Goal: Feedback & Contribution: Submit feedback/report problem

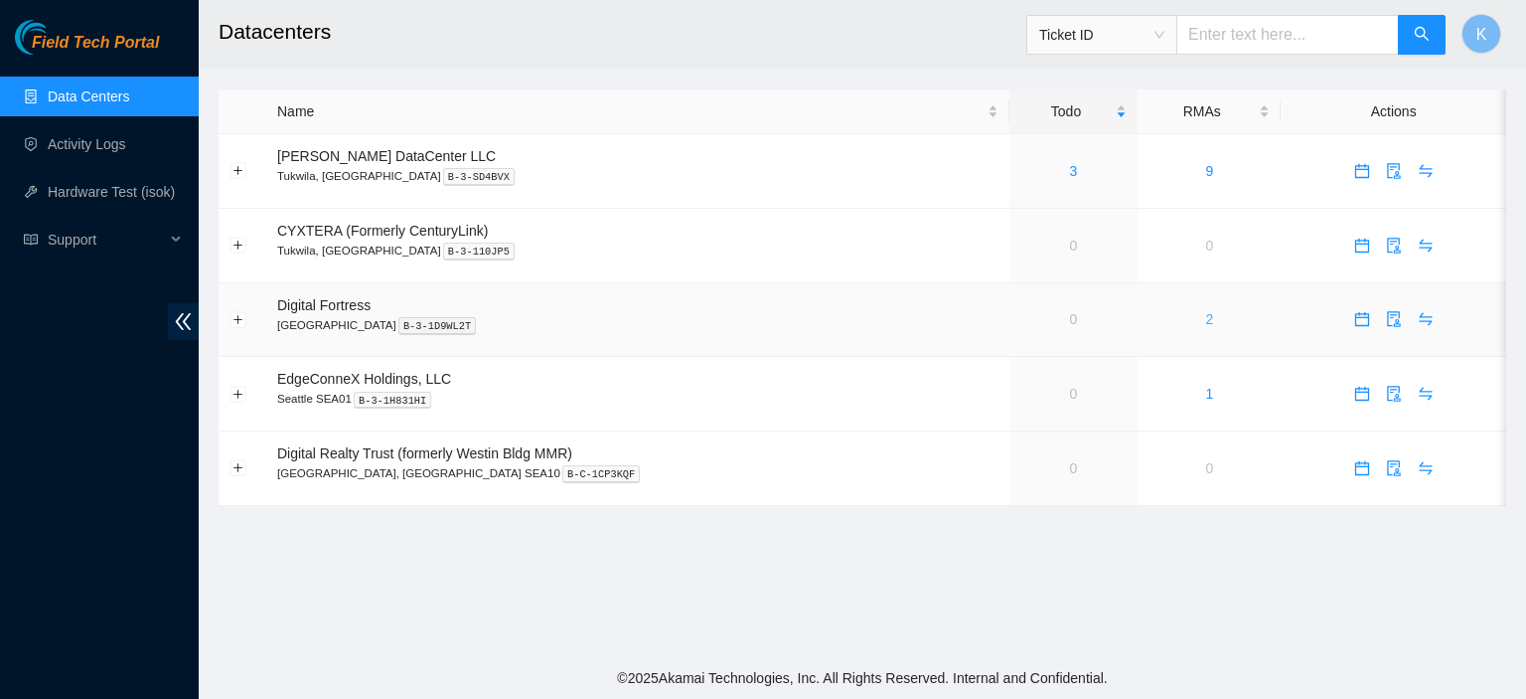
click at [1205, 320] on link "2" at bounding box center [1209, 319] width 8 height 16
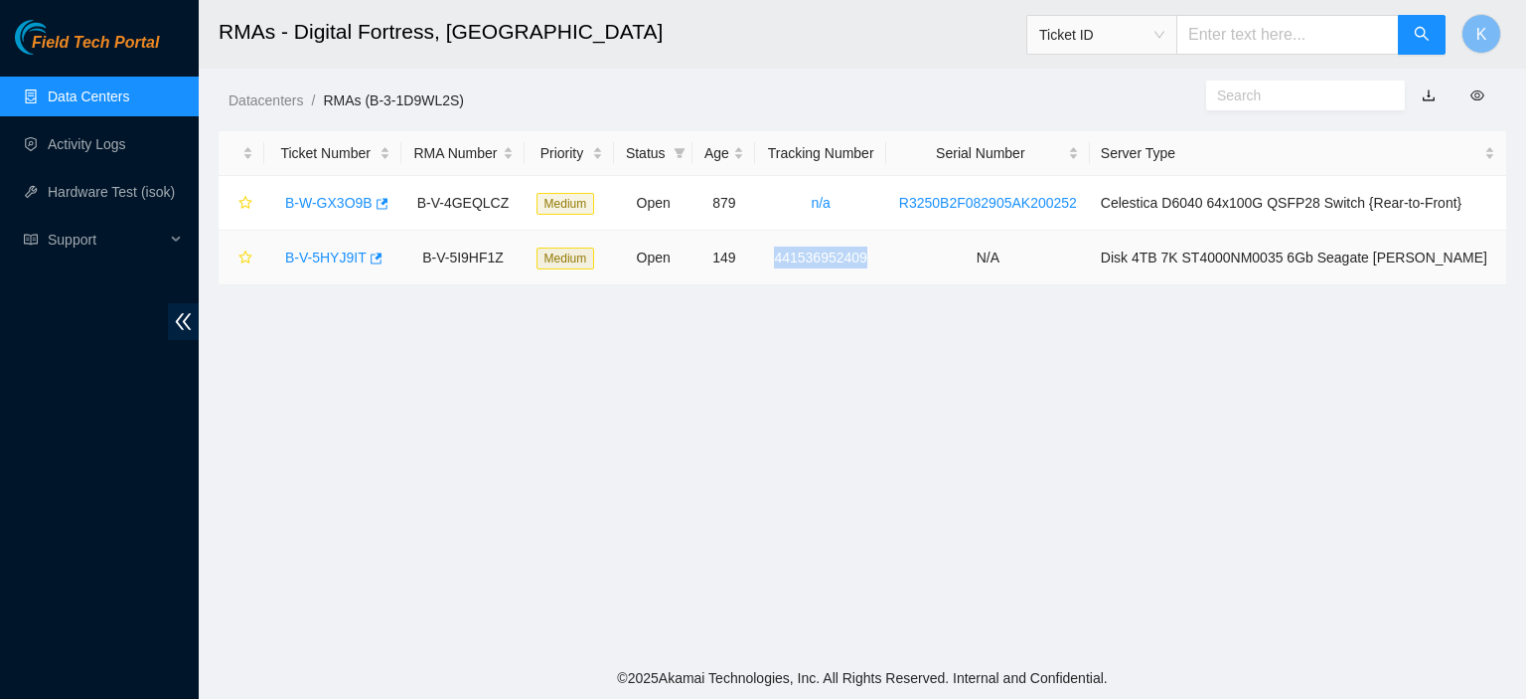
drag, startPoint x: 905, startPoint y: 257, endPoint x: 783, endPoint y: 254, distance: 122.3
click at [783, 254] on td "441536952409" at bounding box center [820, 258] width 130 height 55
copy link "441536952409"
click at [330, 259] on link "B-V-5HYJ9IT" at bounding box center [325, 257] width 81 height 16
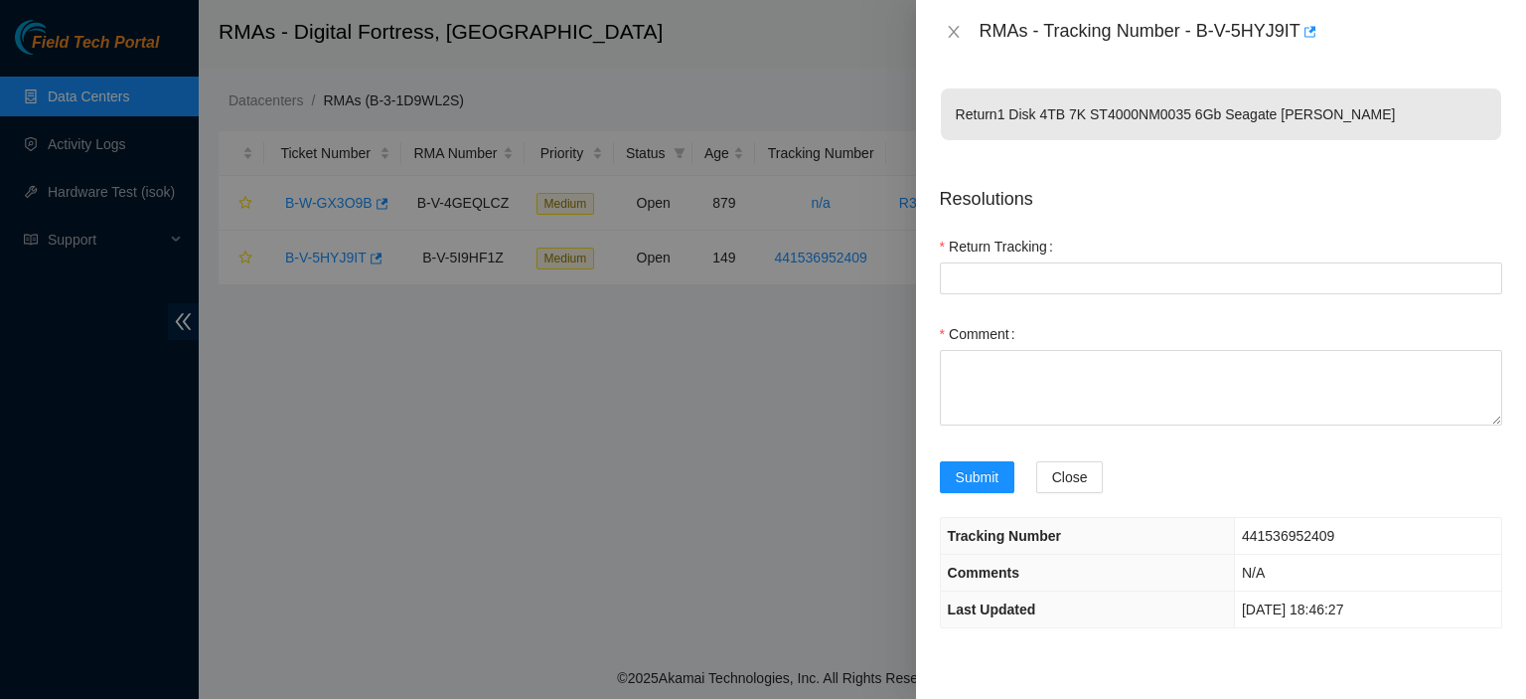
click at [496, 440] on div at bounding box center [763, 349] width 1526 height 699
click at [956, 34] on icon "close" at bounding box center [954, 32] width 16 height 16
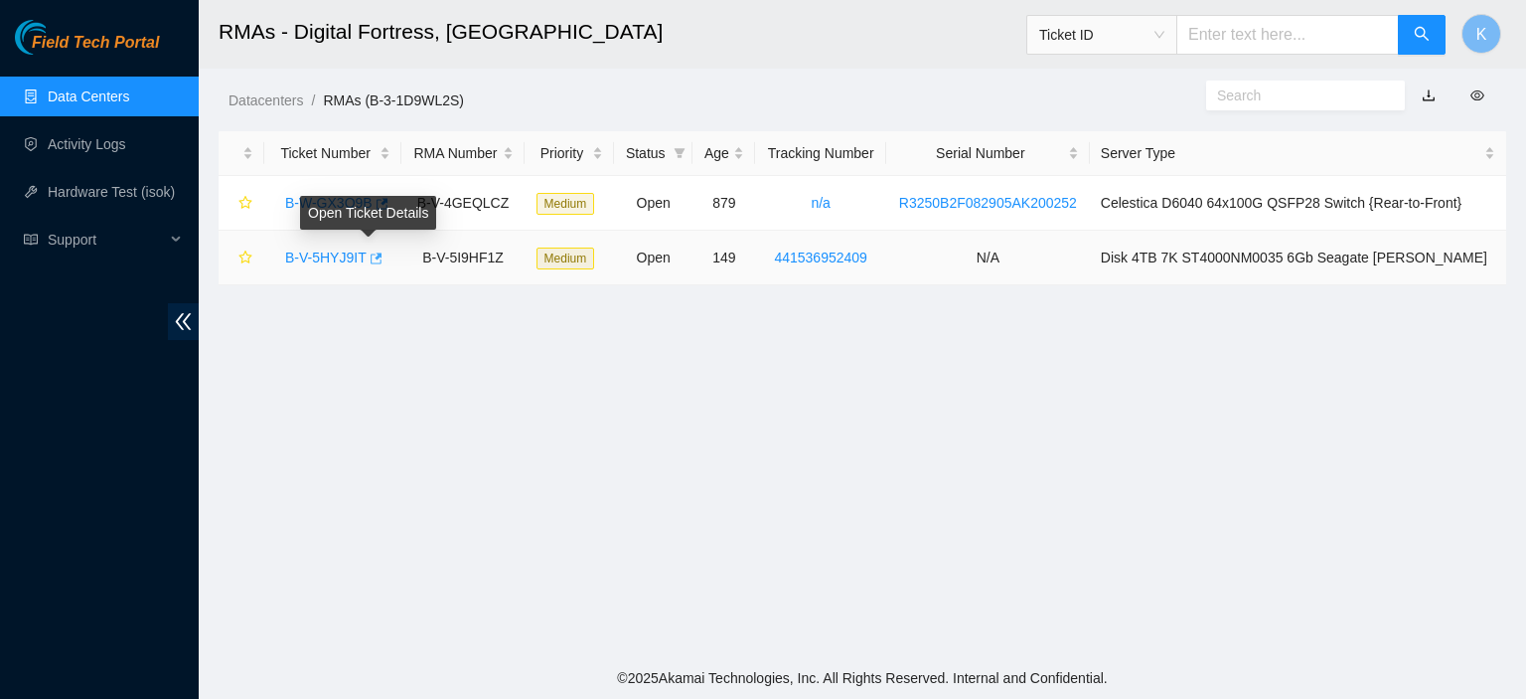
click at [368, 256] on icon "button" at bounding box center [375, 258] width 14 height 14
click at [350, 257] on link "B-V-5HYJ9IT" at bounding box center [325, 257] width 81 height 16
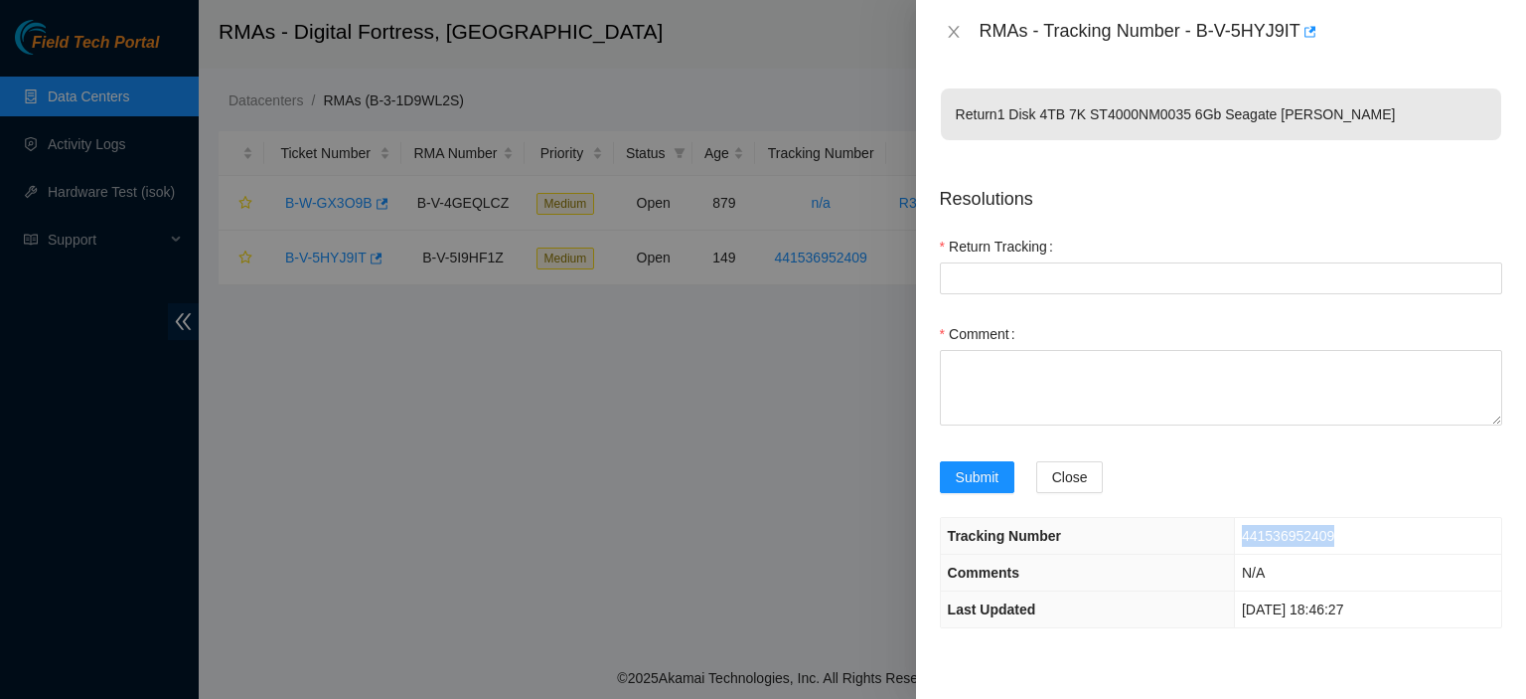
drag, startPoint x: 1335, startPoint y: 535, endPoint x: 1214, endPoint y: 533, distance: 120.3
click at [1234, 533] on td "441536952409" at bounding box center [1367, 536] width 267 height 37
copy span "441536952409"
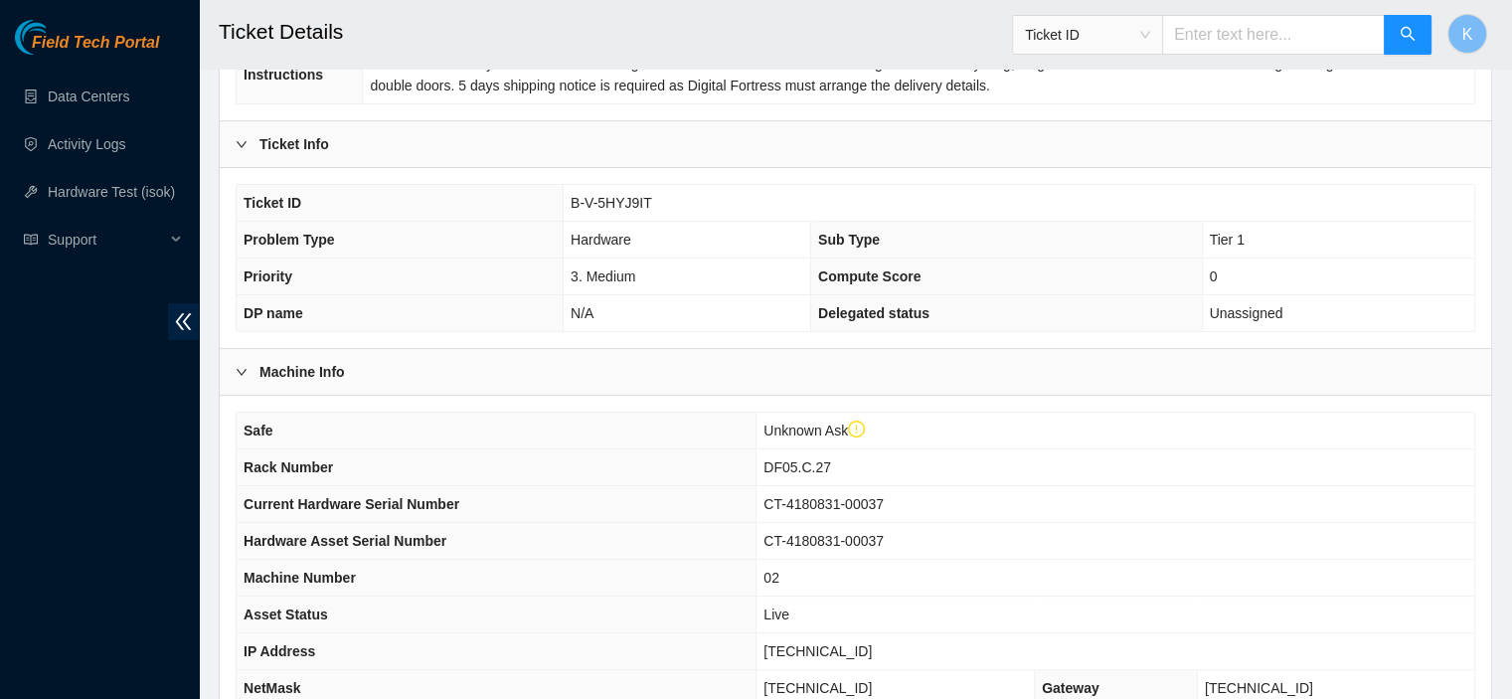
scroll to position [660, 0]
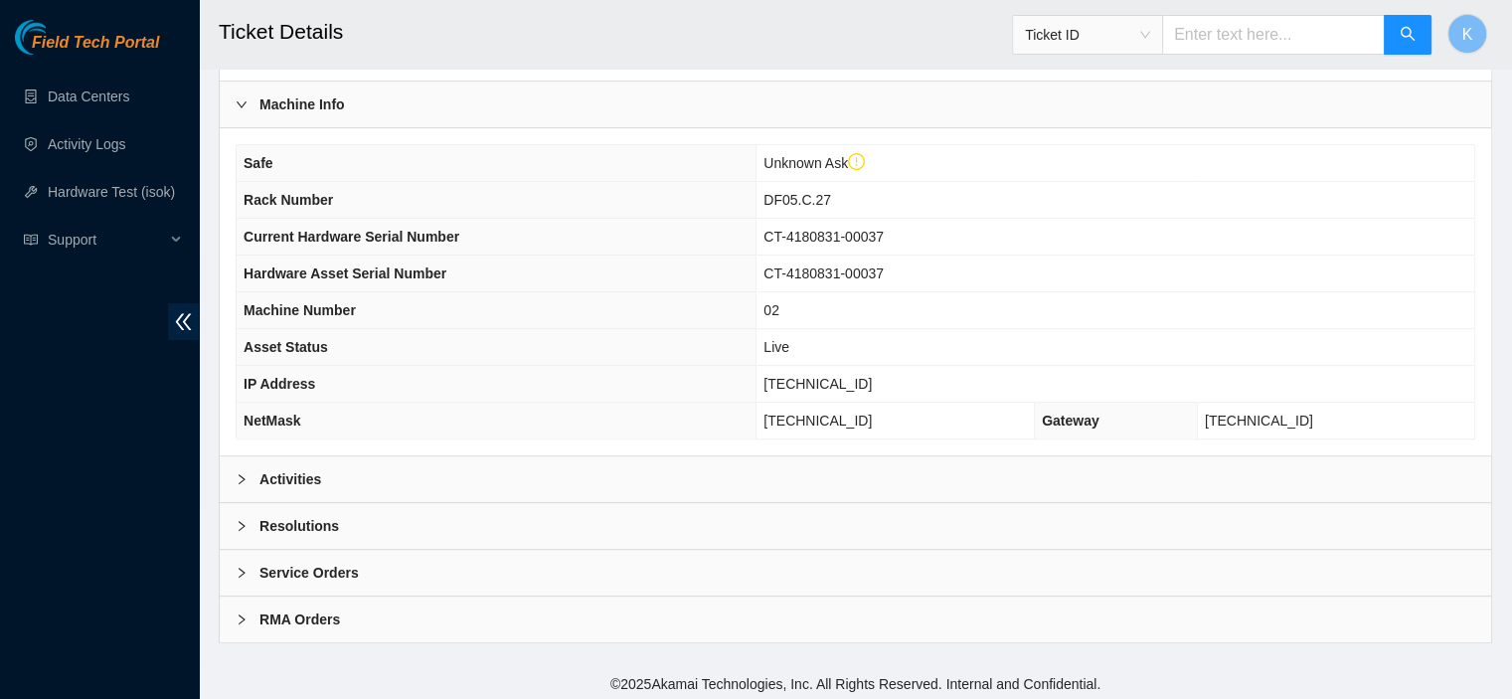
click at [277, 485] on div "Activities" at bounding box center [855, 479] width 1271 height 46
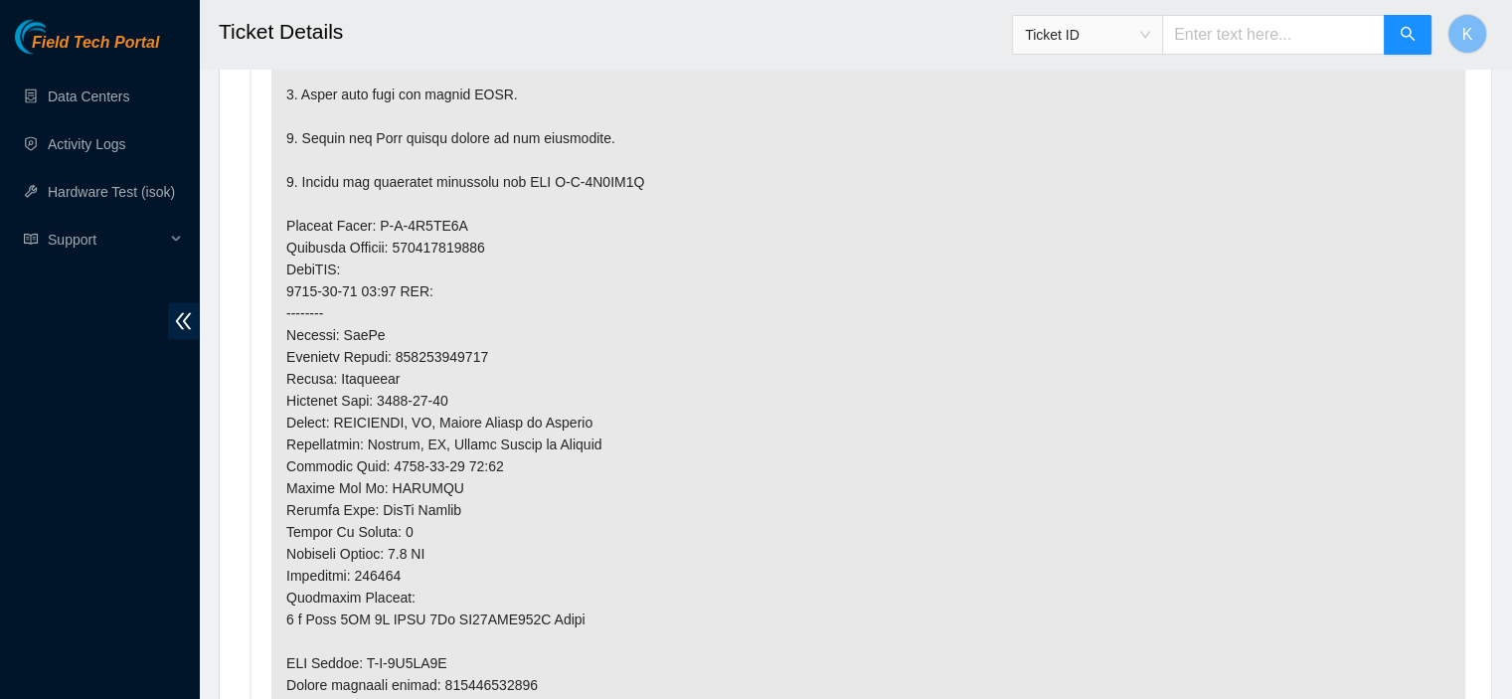
scroll to position [4147, 0]
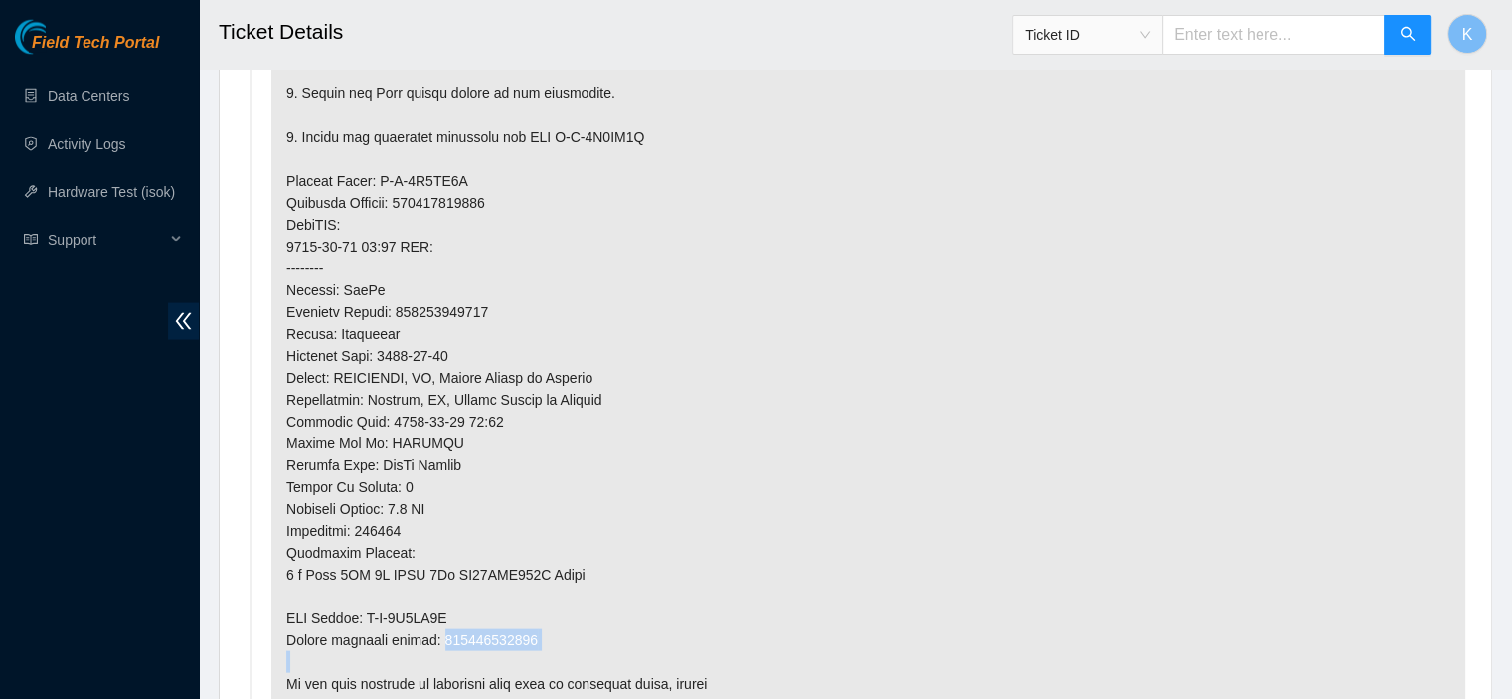
drag, startPoint x: 437, startPoint y: 637, endPoint x: 525, endPoint y: 647, distance: 88.0
click at [525, 647] on p at bounding box center [868, 225] width 1194 height 1014
copy p "441536952409"
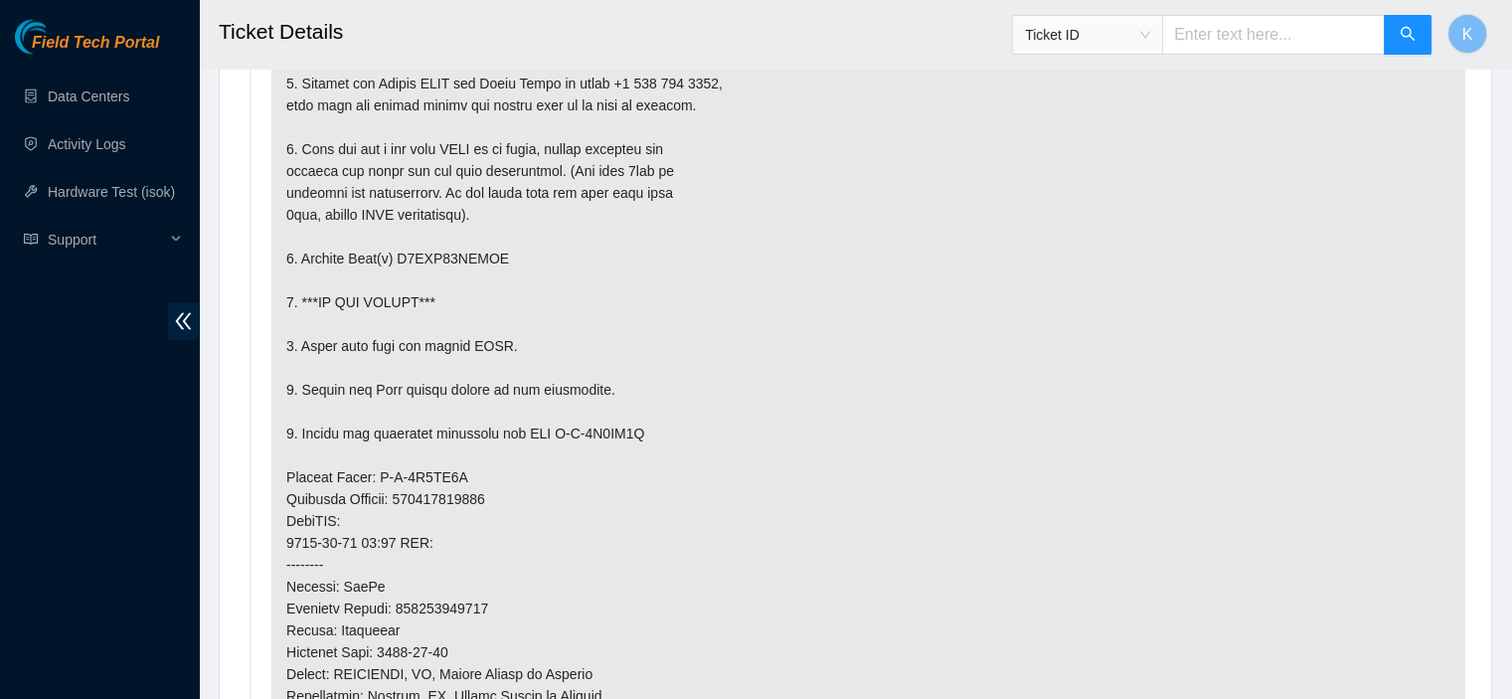
scroll to position [3878, 0]
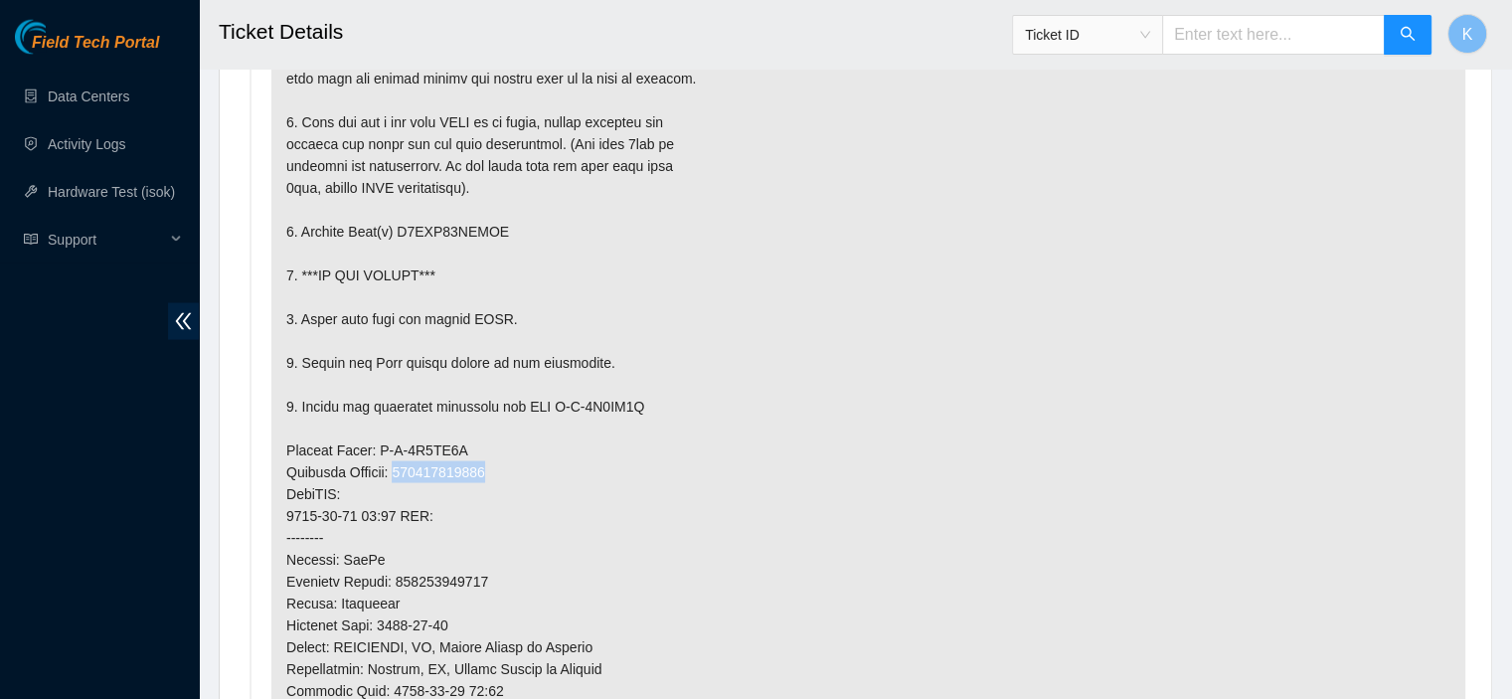
drag, startPoint x: 405, startPoint y: 466, endPoint x: 558, endPoint y: 468, distance: 152.1
click at [558, 468] on p at bounding box center [868, 494] width 1194 height 1014
copy p "441536952394"
click at [558, 468] on p at bounding box center [868, 494] width 1194 height 1014
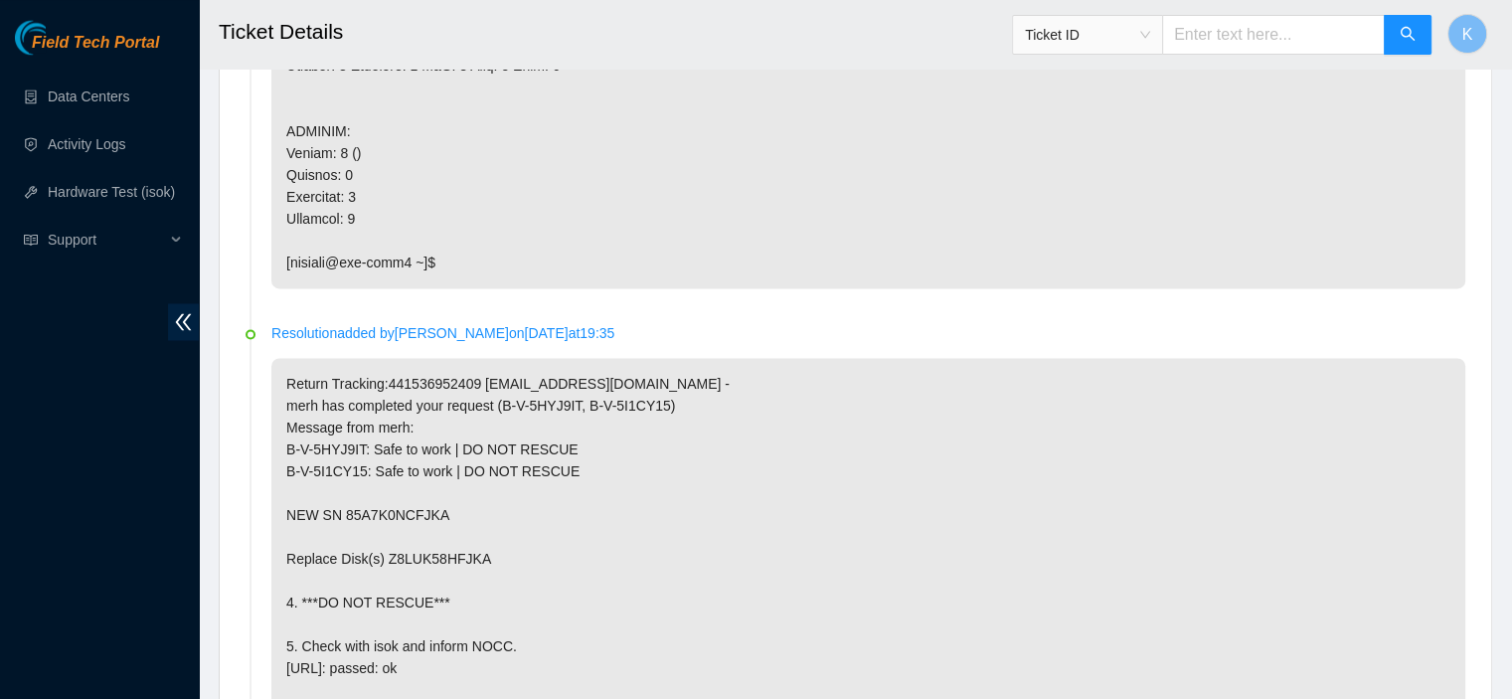
scroll to position [3049, 0]
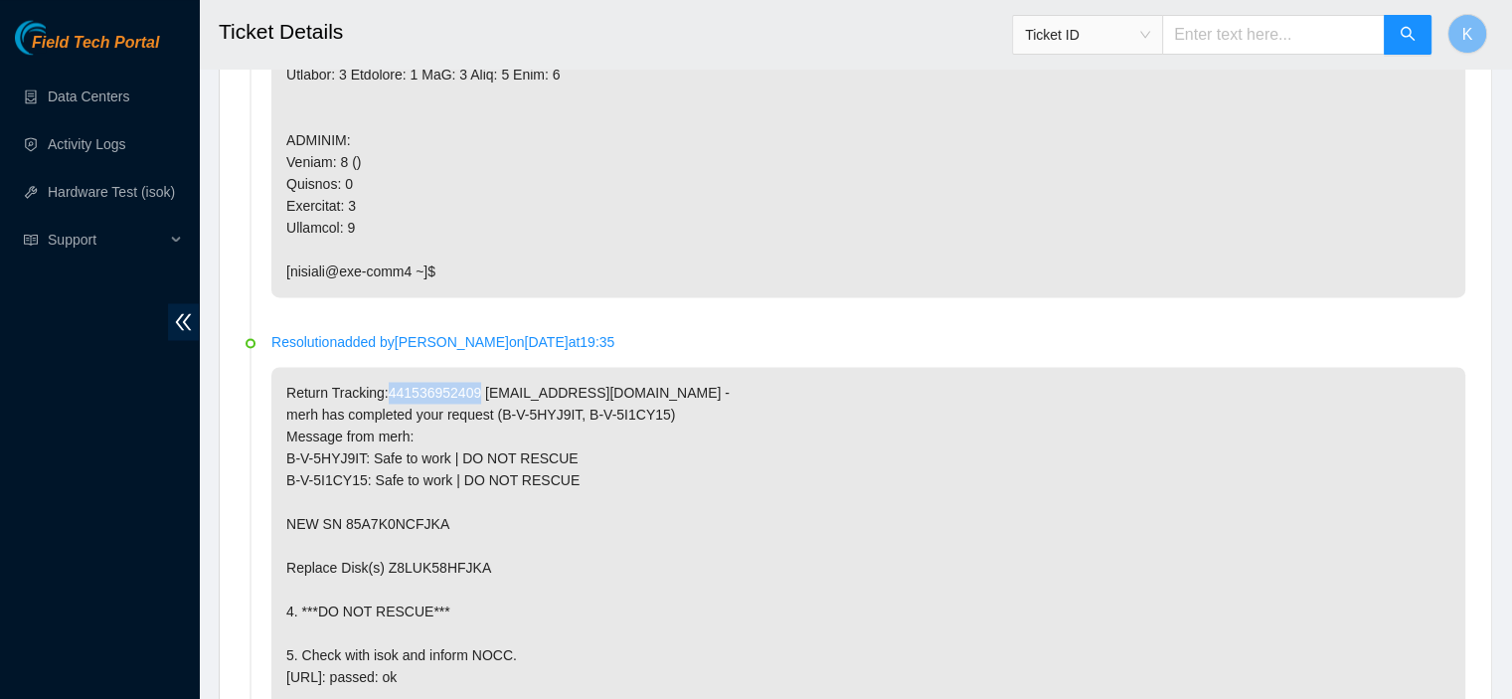
drag, startPoint x: 384, startPoint y: 384, endPoint x: 473, endPoint y: 389, distance: 89.6
click at [473, 389] on p "Return Tracking:441536952409 kbbyrne23@gmail.com - merh has completed your requ…" at bounding box center [868, 557] width 1194 height 380
copy p "441536952409"
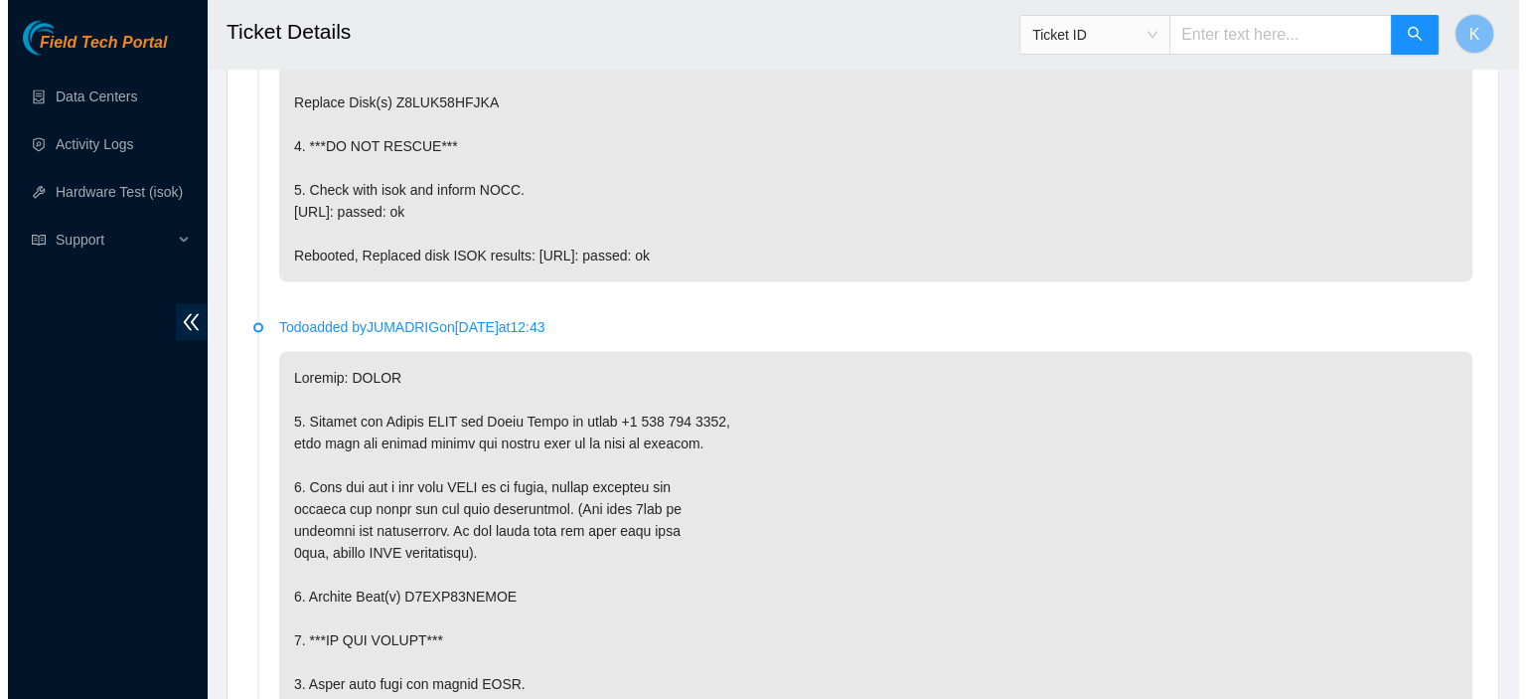
scroll to position [0, 0]
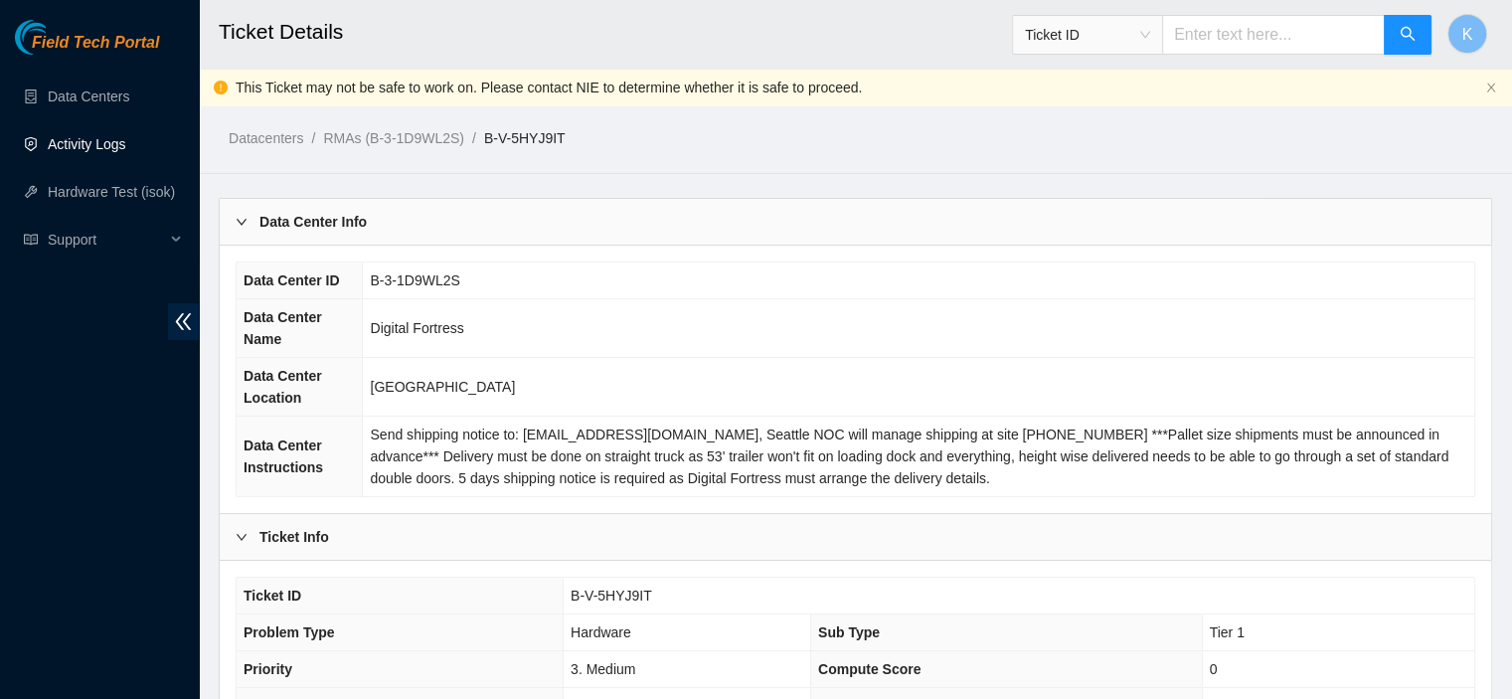
click at [97, 142] on link "Activity Logs" at bounding box center [87, 144] width 79 height 16
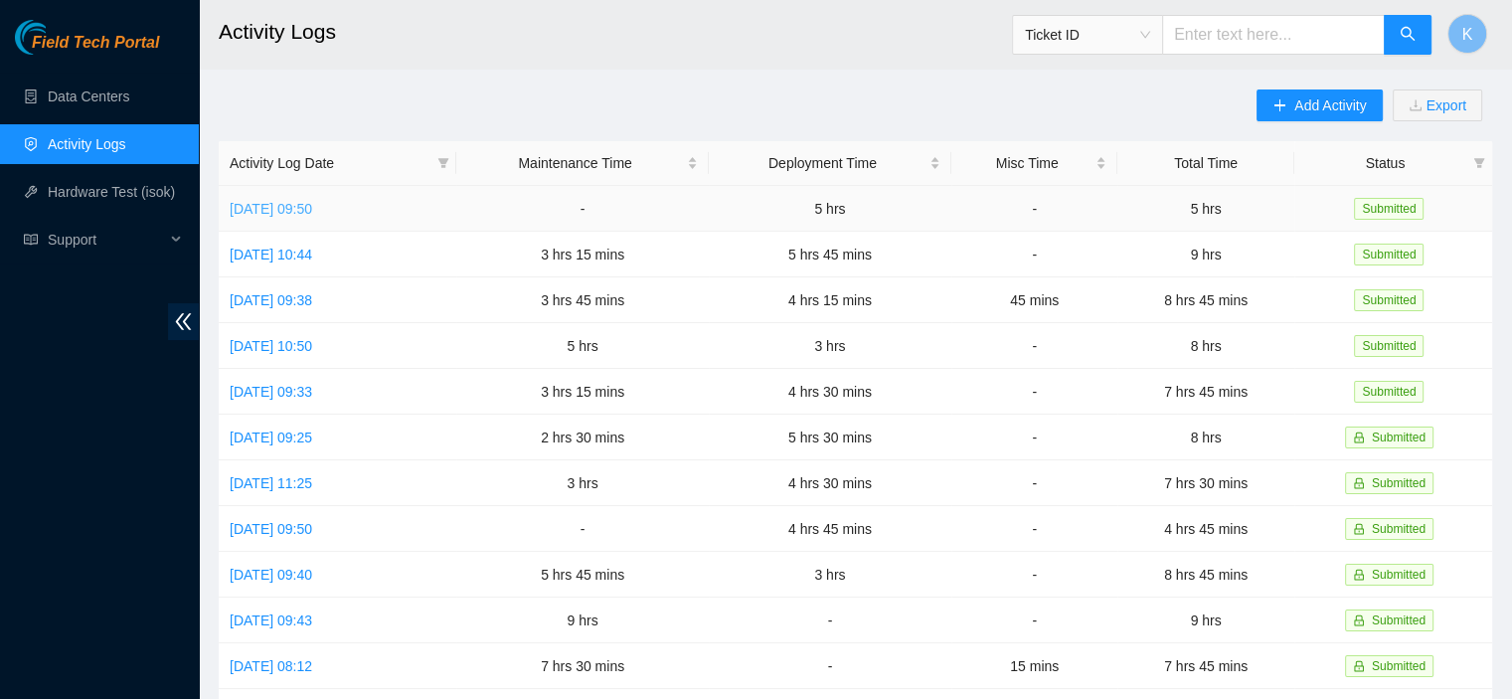
click at [296, 202] on link "Tue, 23 Sep 2025 09:50" at bounding box center [271, 209] width 82 height 16
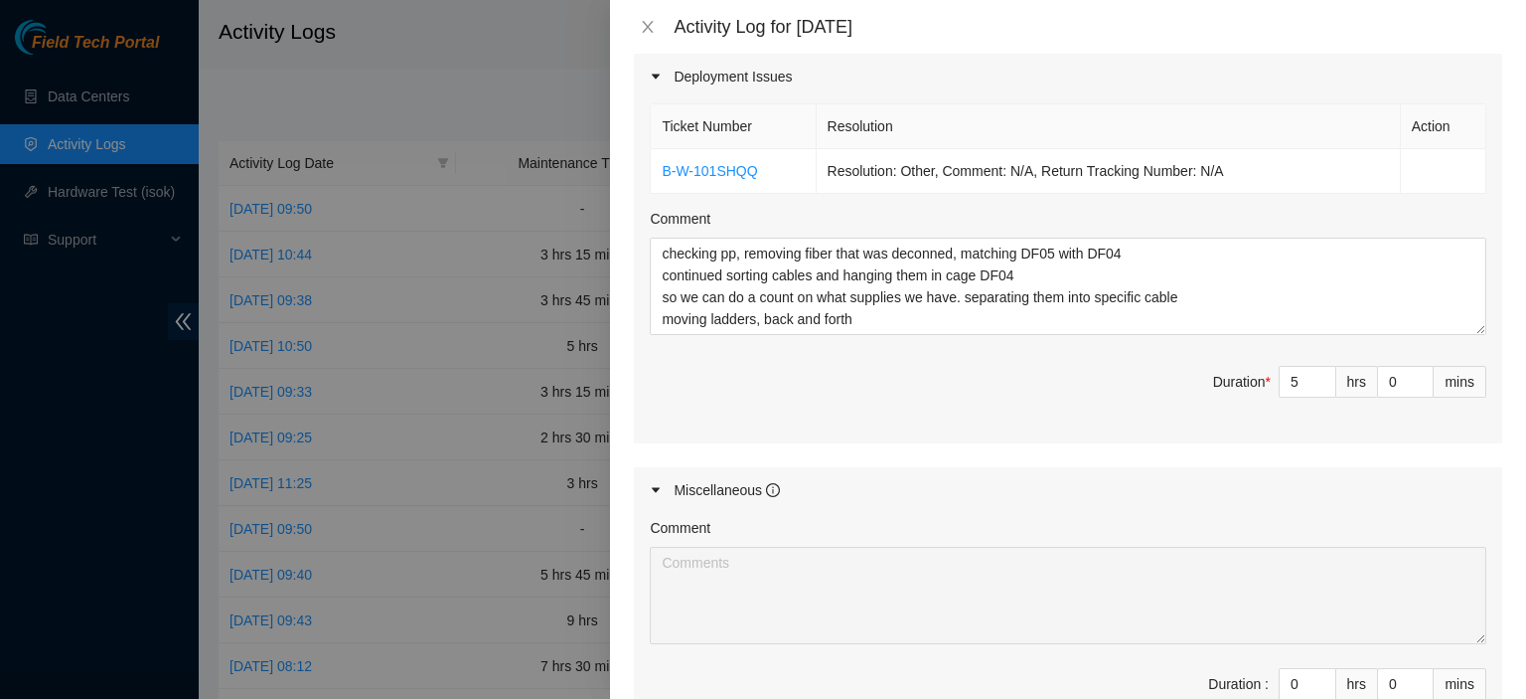
scroll to position [674, 0]
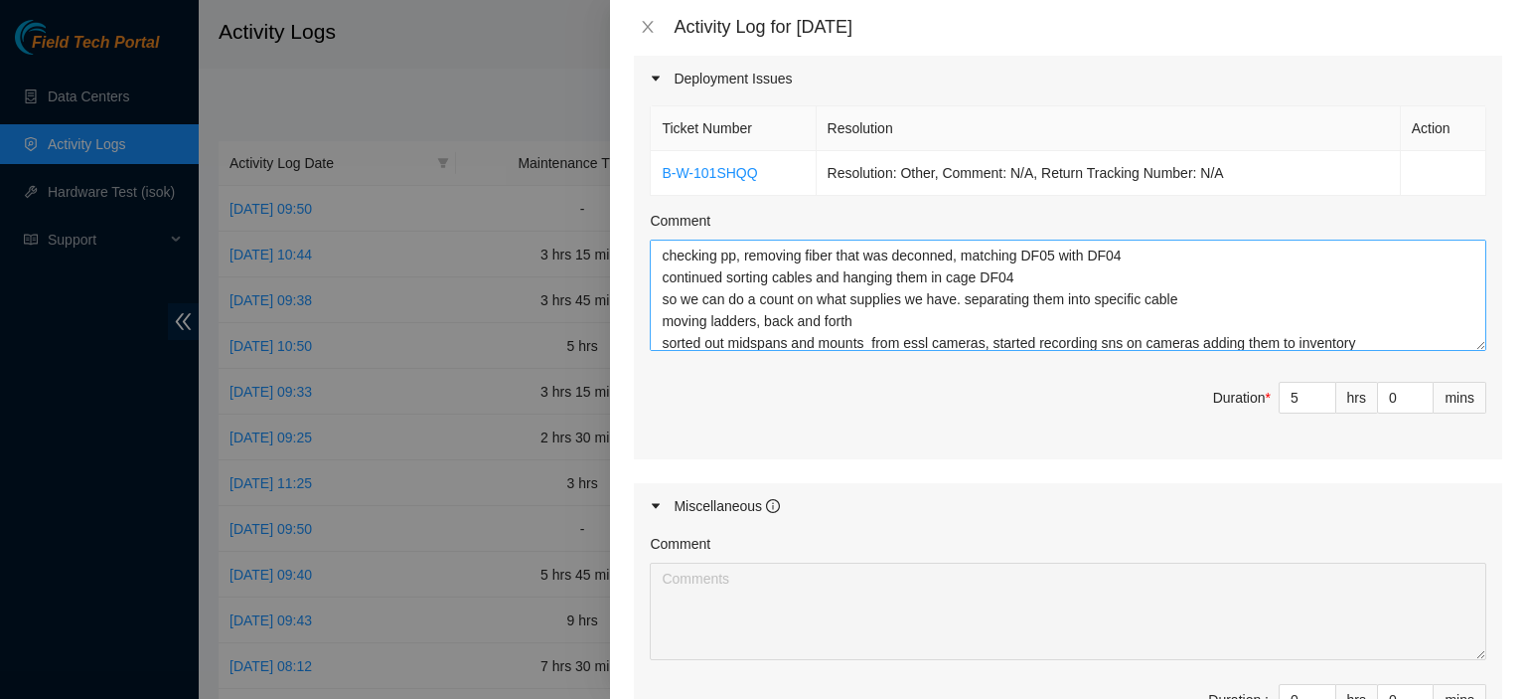
drag, startPoint x: 1463, startPoint y: 328, endPoint x: 1461, endPoint y: 350, distance: 22.0
click at [1461, 350] on textarea "checking pp, removing fiber that was deconned, matching DF05 with DF04 continue…" at bounding box center [1068, 295] width 837 height 111
click at [1141, 247] on textarea "checking pp, removing fiber that was deconned, matching DF05 with DF04 continue…" at bounding box center [1068, 299] width 837 height 119
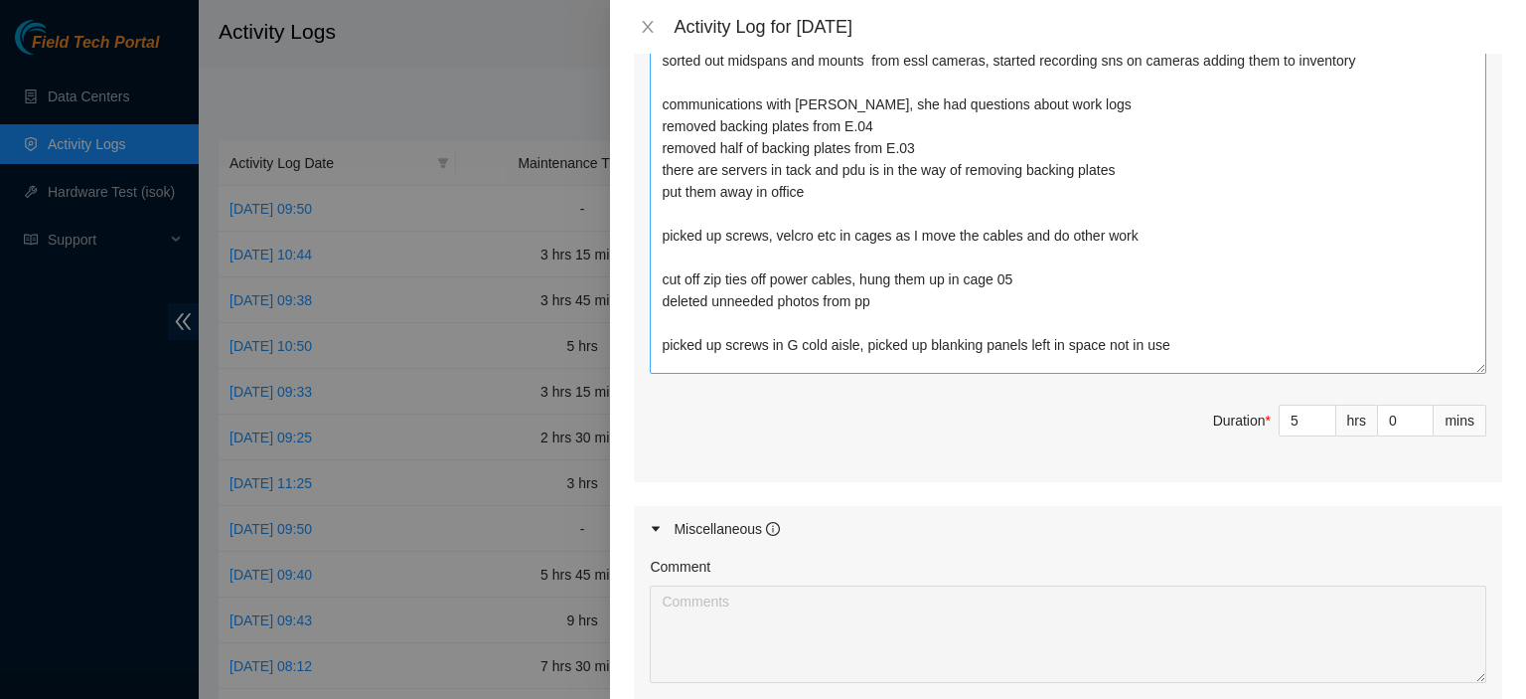
drag, startPoint x: 1463, startPoint y: 67, endPoint x: 1451, endPoint y: 364, distance: 297.4
click at [1451, 364] on textarea "checking pp, removing fiber that was deconned, matching DF05 with DF04 in e.13/…" at bounding box center [1068, 165] width 837 height 416
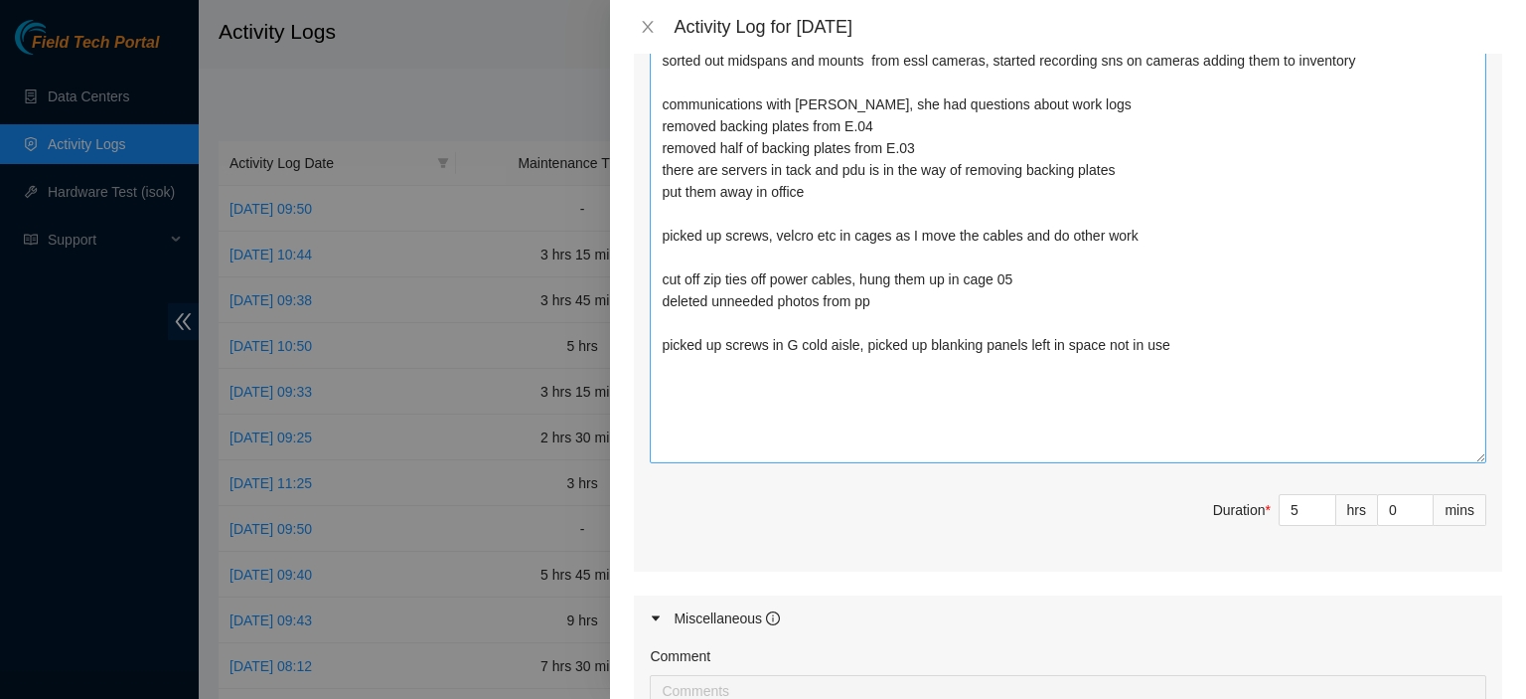
drag, startPoint x: 1463, startPoint y: 368, endPoint x: 1467, endPoint y: 459, distance: 91.5
click at [1467, 459] on textarea "checking pp, removing fiber that was deconned, matching DF05 with DF04 in e.13/…" at bounding box center [1068, 210] width 837 height 506
click at [1323, 372] on textarea "checking pp, removing fiber that was deconned, matching DF05 with DF04 in e.13/…" at bounding box center [1068, 211] width 837 height 508
paste textarea "441536952409"
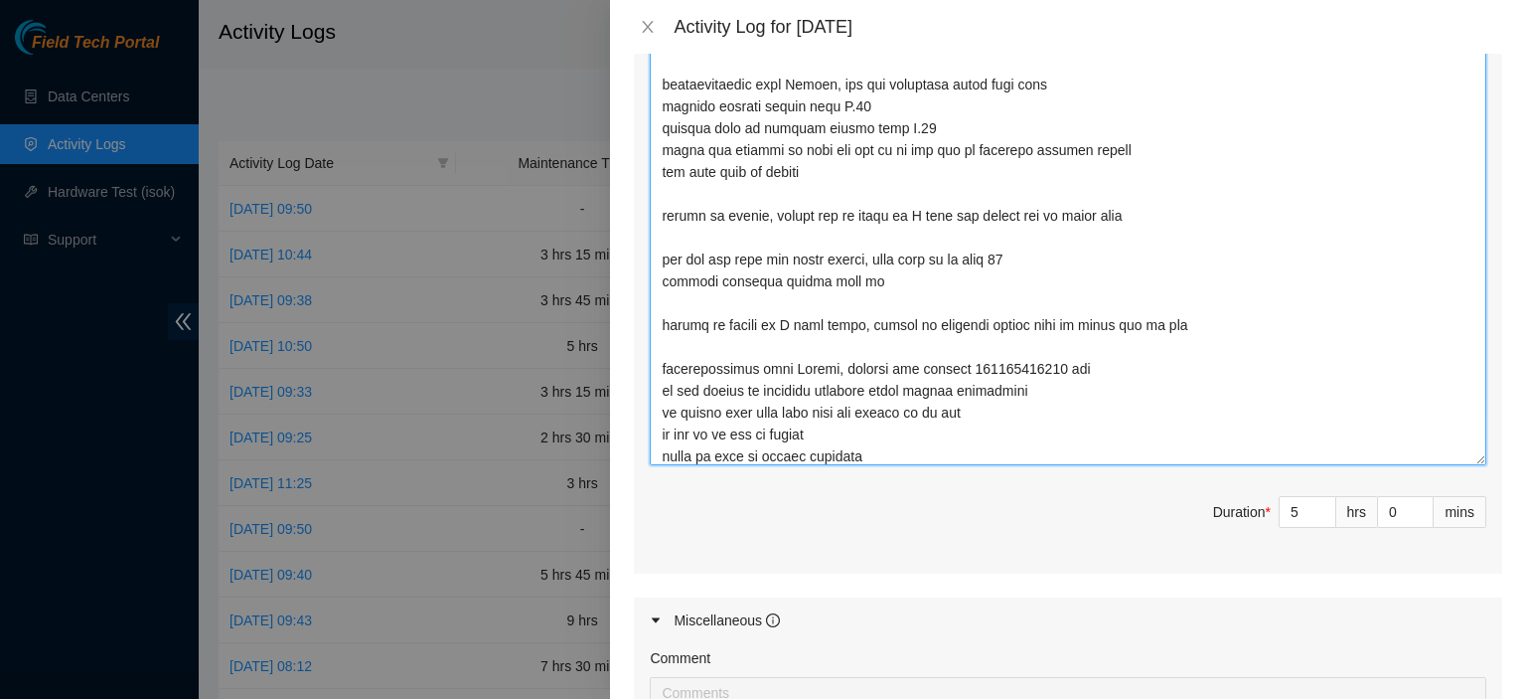
scroll to position [42, 0]
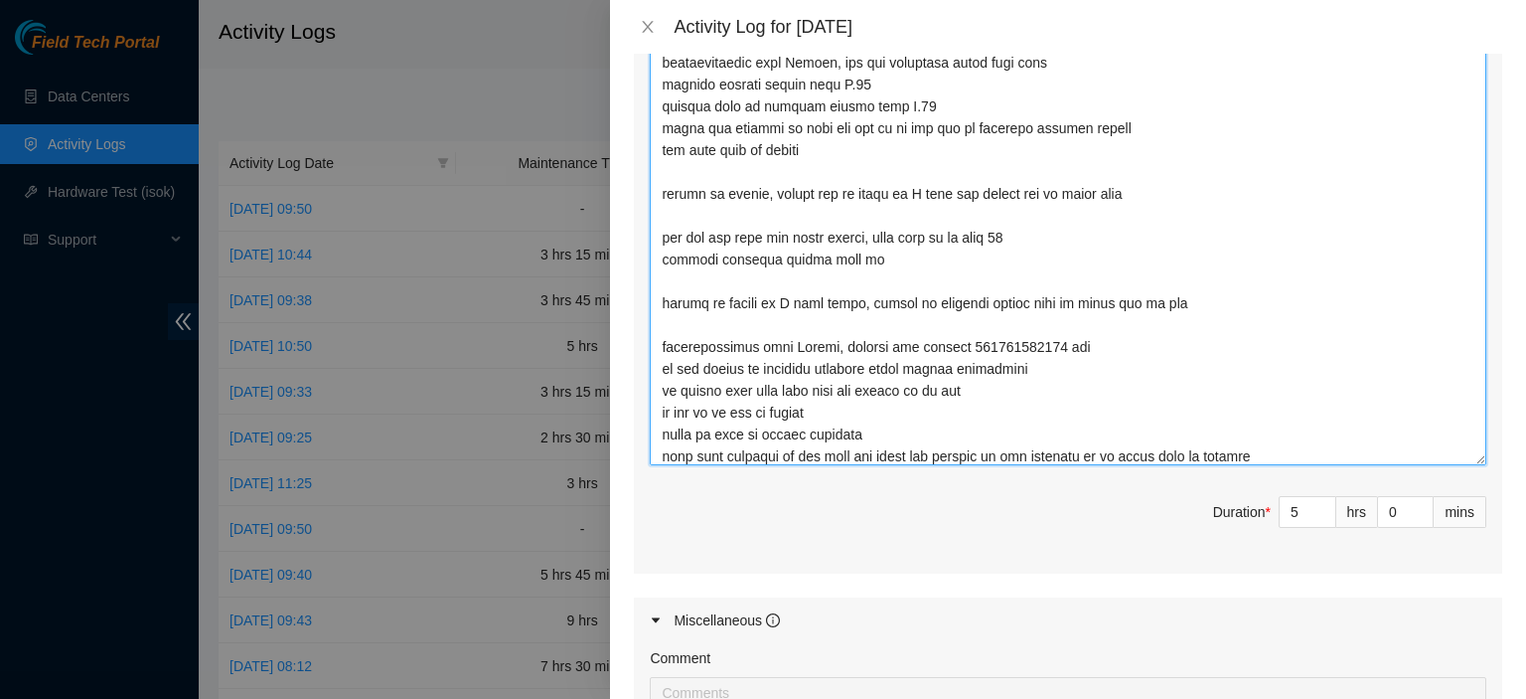
type textarea "checking pp, removing fiber that was deconned, matching DF05 with DF04 in e.13/…"
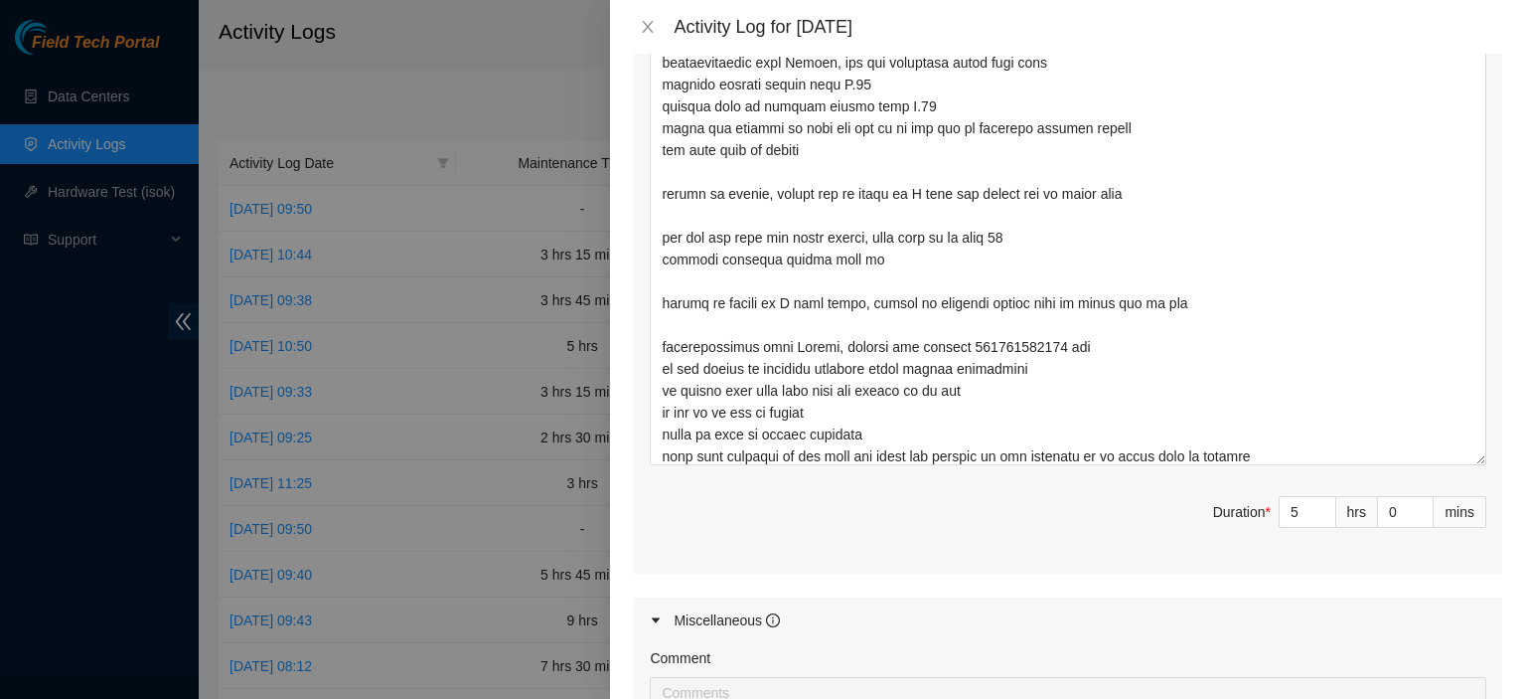
scroll to position [1345, 0]
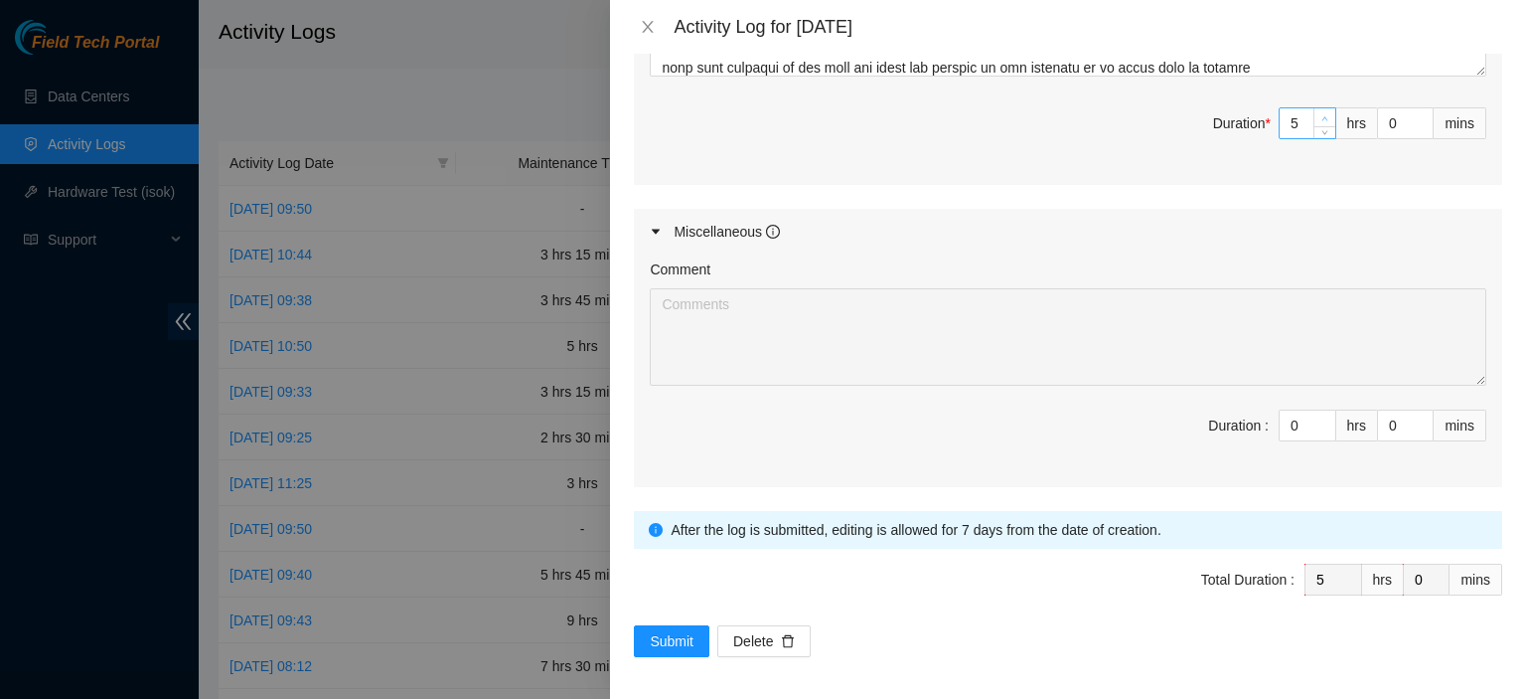
type input "6"
click at [1320, 112] on span "up" at bounding box center [1326, 118] width 12 height 12
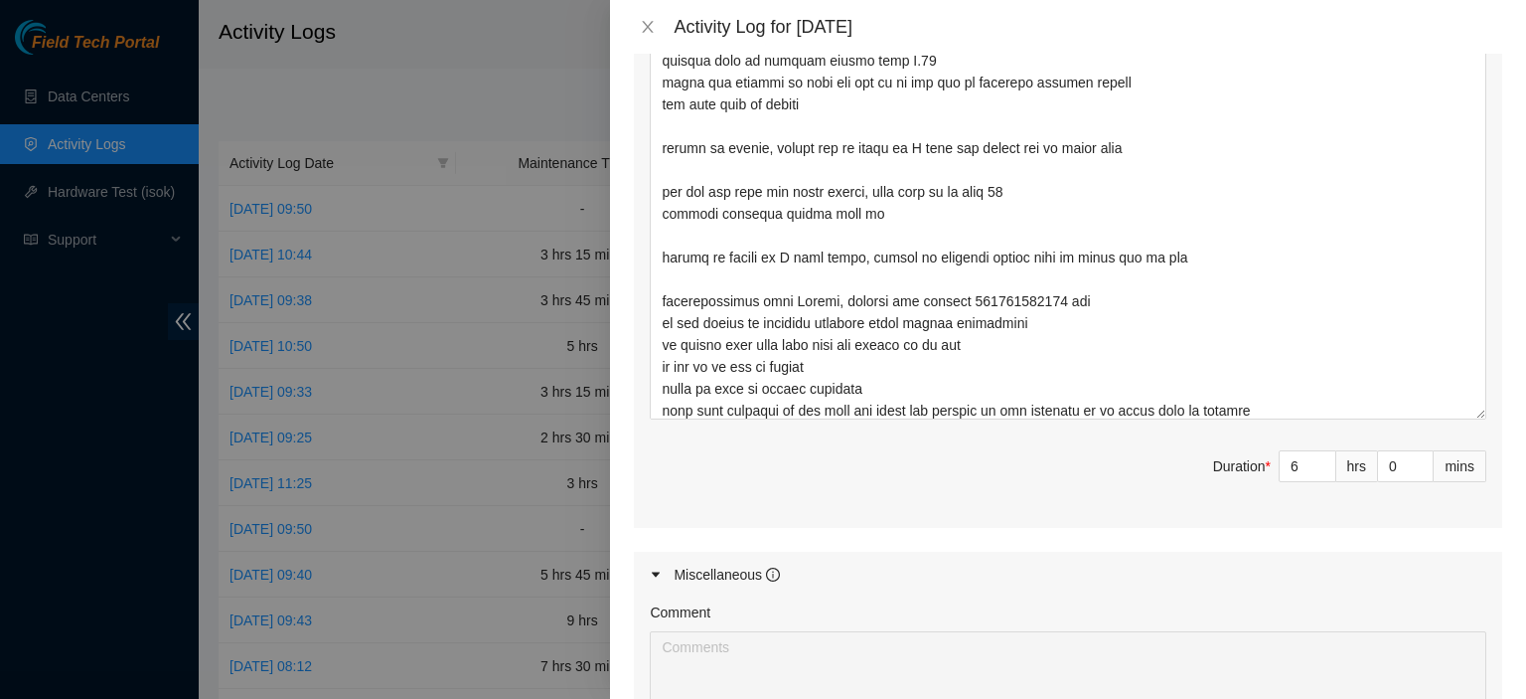
scroll to position [971, 0]
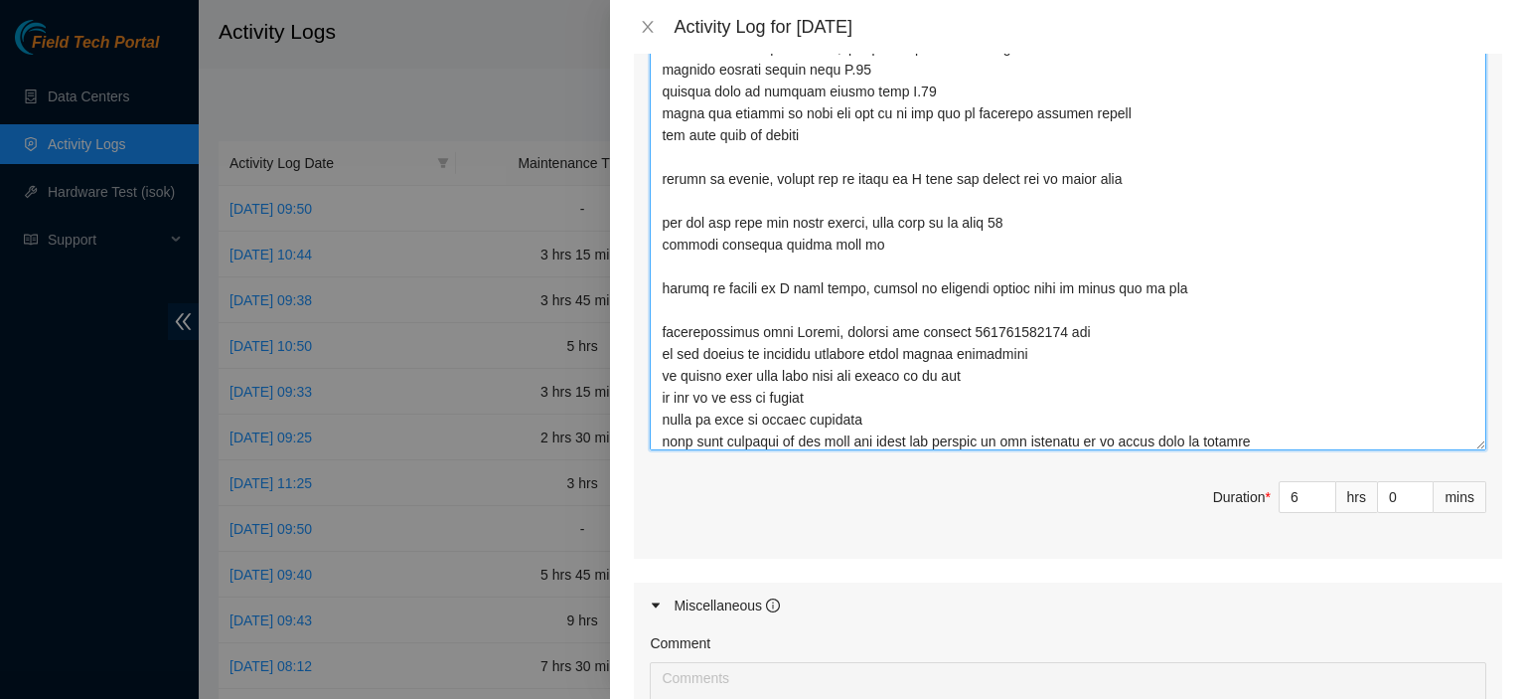
click at [1244, 435] on textarea "Comment" at bounding box center [1068, 196] width 837 height 508
click at [917, 424] on textarea "Comment" at bounding box center [1068, 196] width 837 height 508
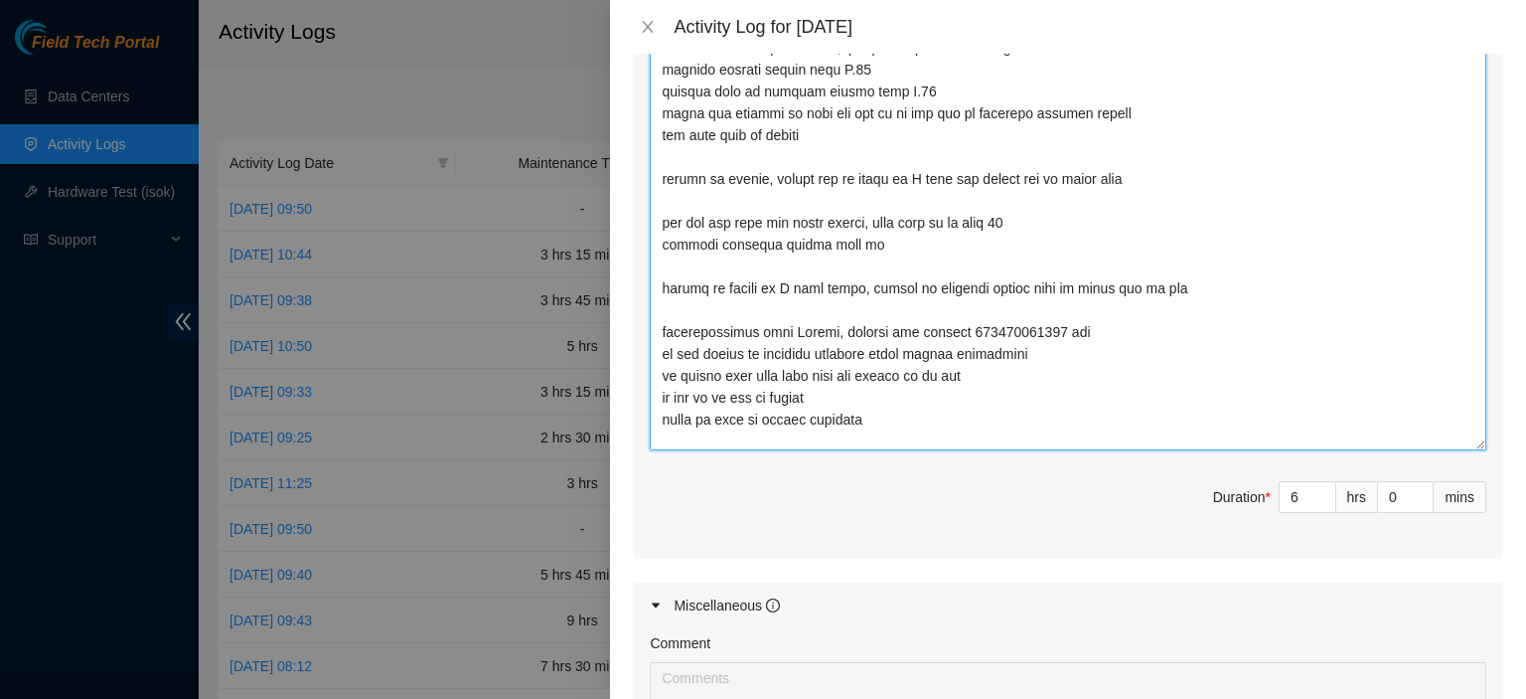
paste textarea "he tracking number you entered can't be found right now. Please check the numbe…"
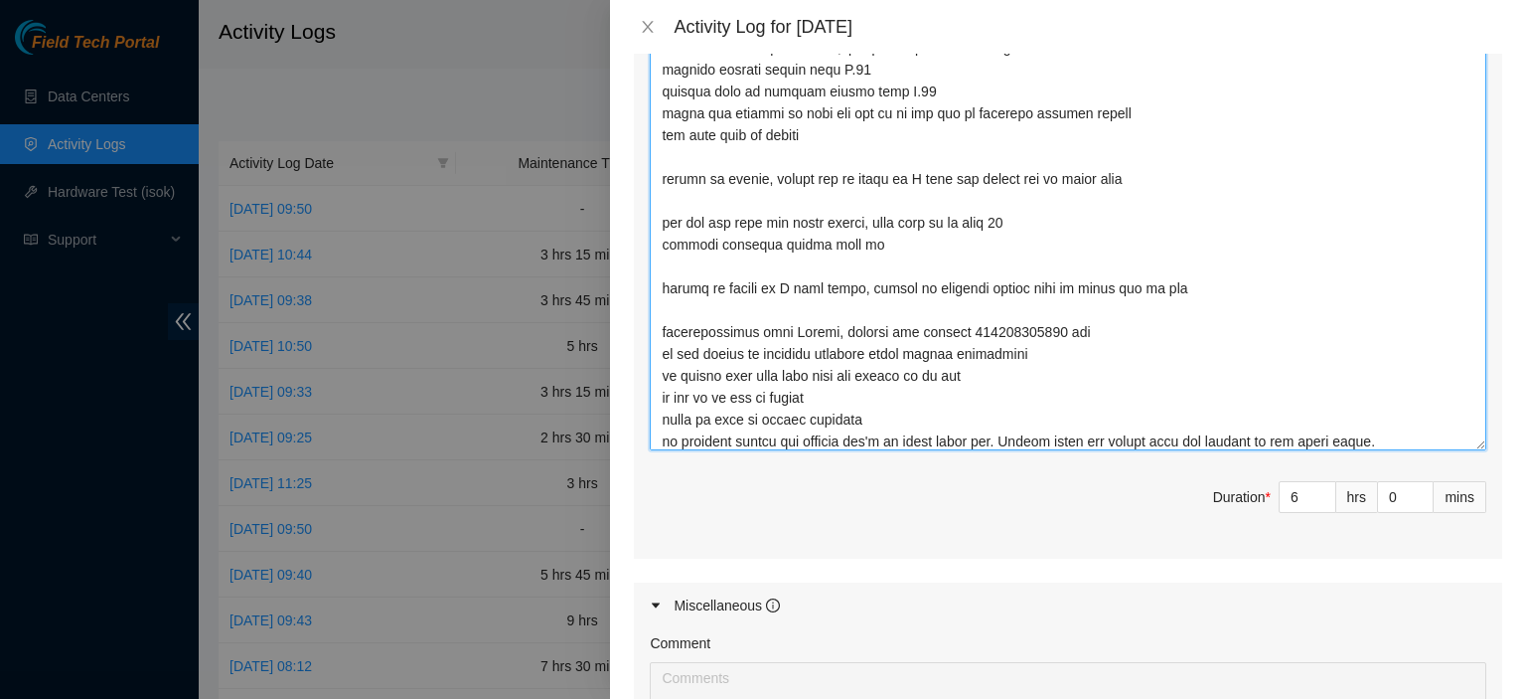
scroll to position [70, 0]
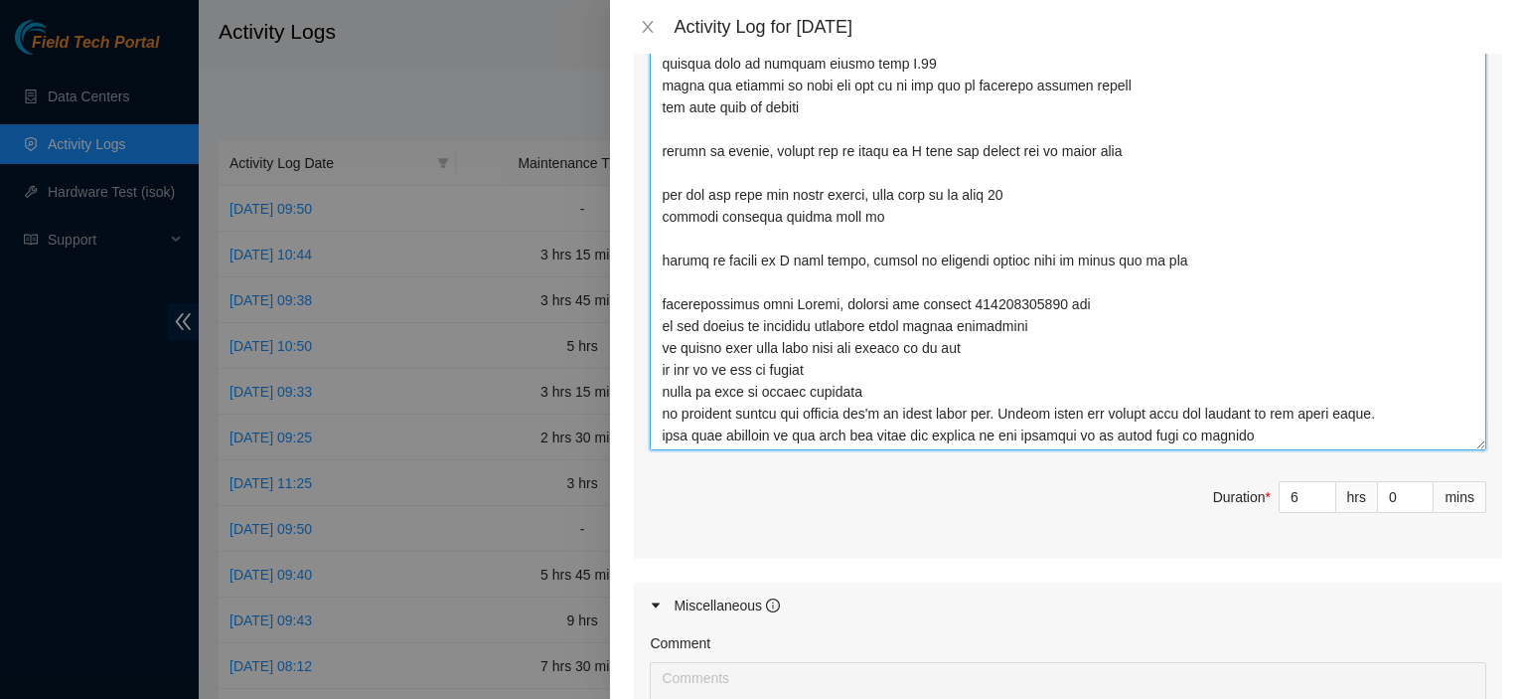
type textarea "checking pp, removing fiber that was deconned, matching DF05 with DF04 in e.13/…"
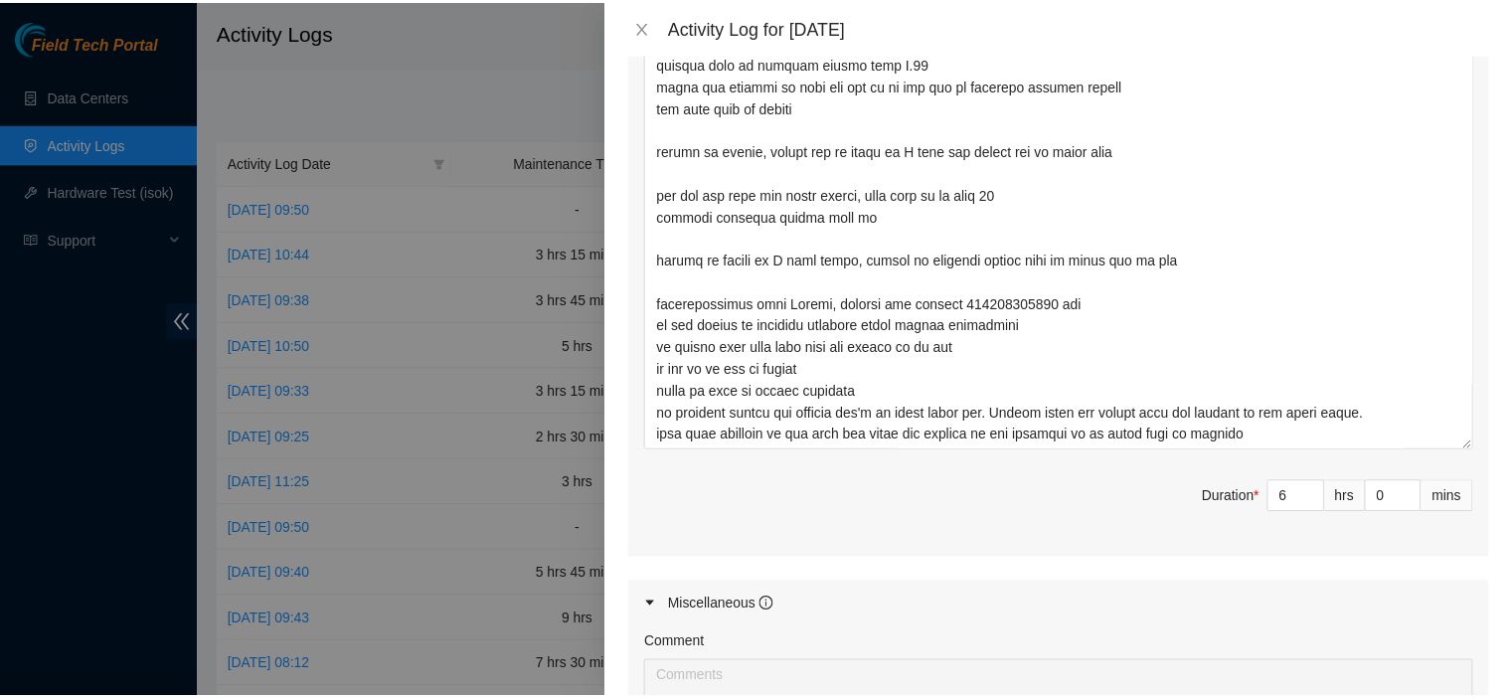
scroll to position [1345, 0]
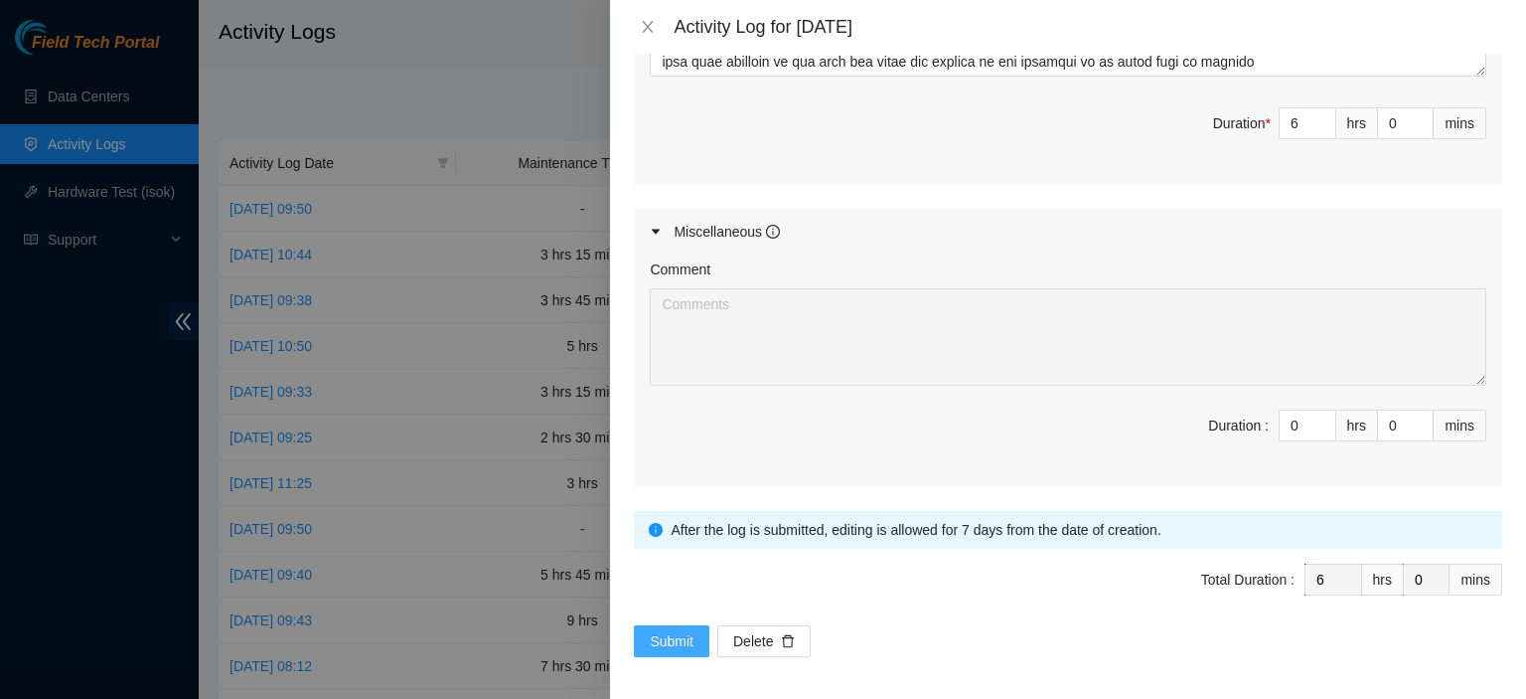
click at [658, 636] on span "Submit" at bounding box center [672, 641] width 44 height 22
